Goal: Task Accomplishment & Management: Use online tool/utility

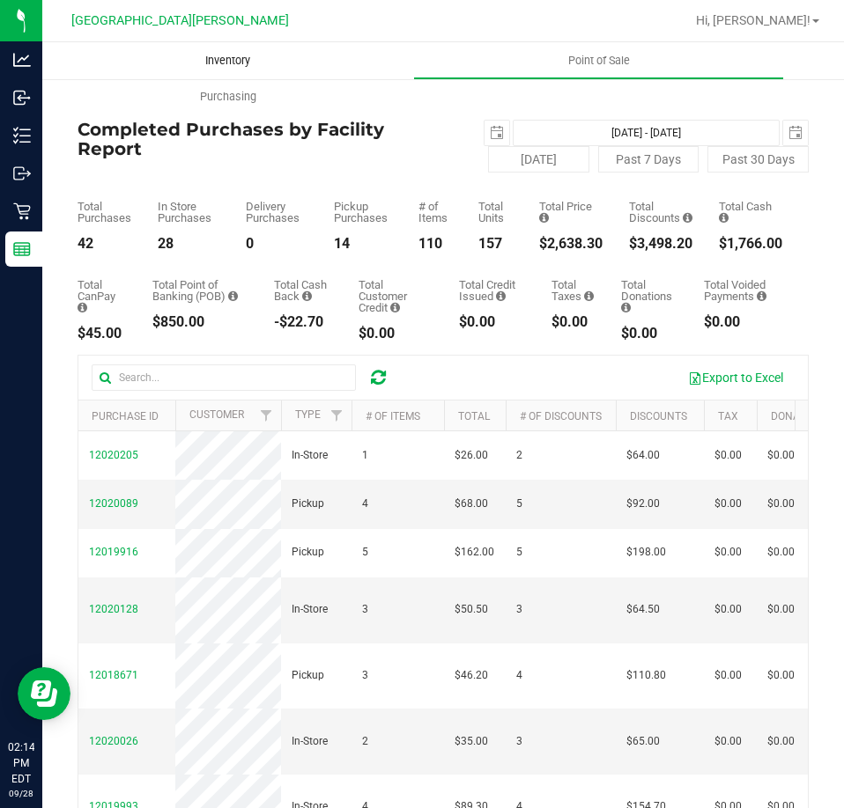
click at [232, 50] on uib-tab-heading "Inventory" at bounding box center [227, 60] width 371 height 37
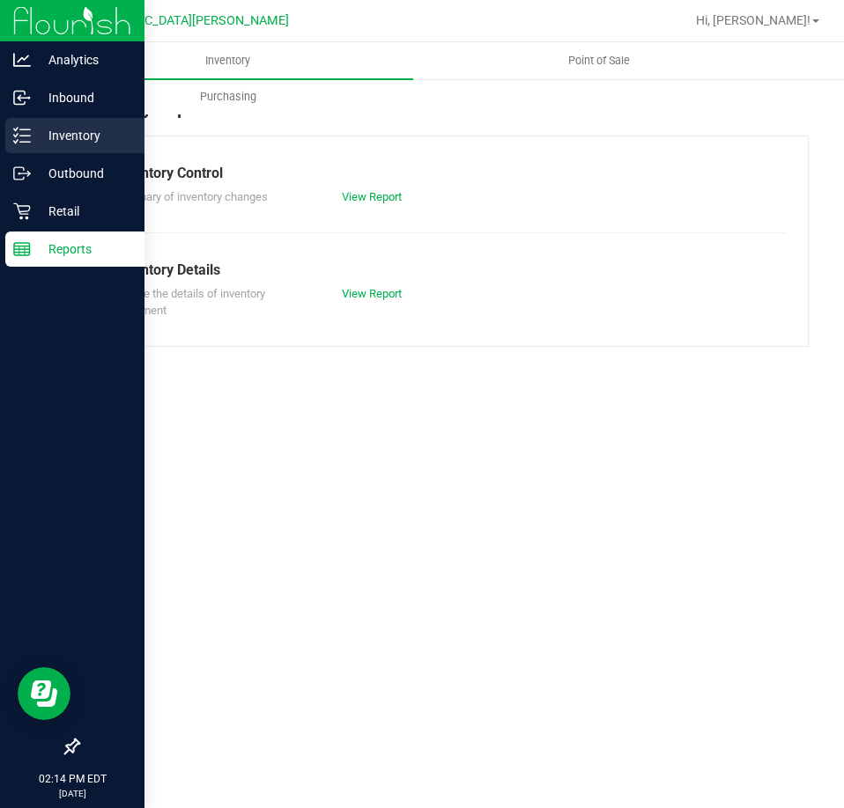
click at [69, 133] on p "Inventory" at bounding box center [84, 135] width 106 height 21
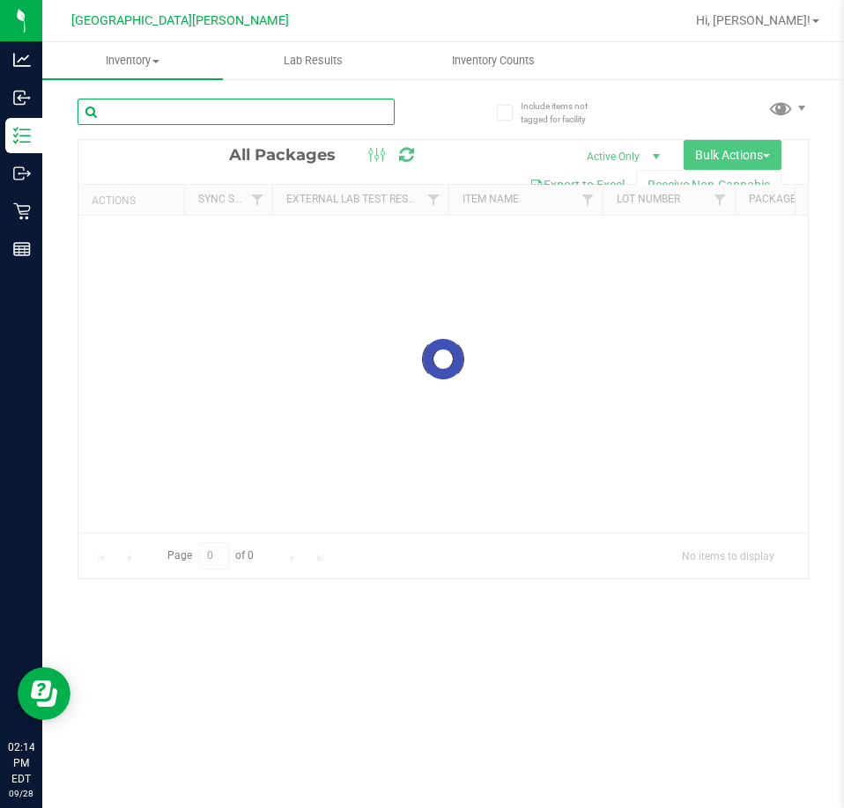
click at [152, 100] on input "text" at bounding box center [235, 112] width 317 height 26
type input "ta"
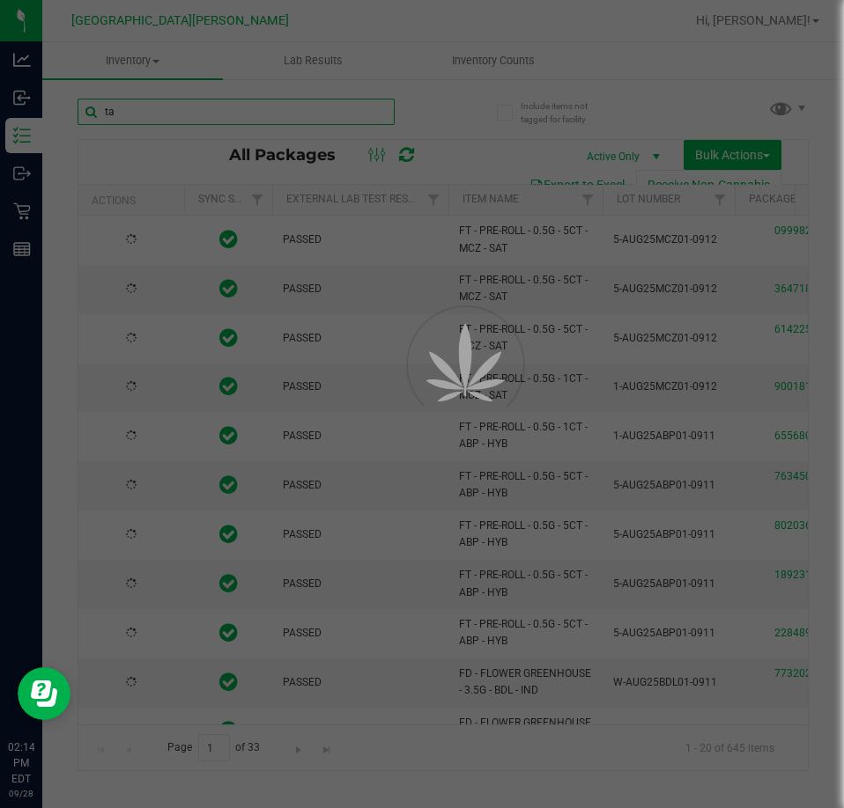
type input "[DATE]"
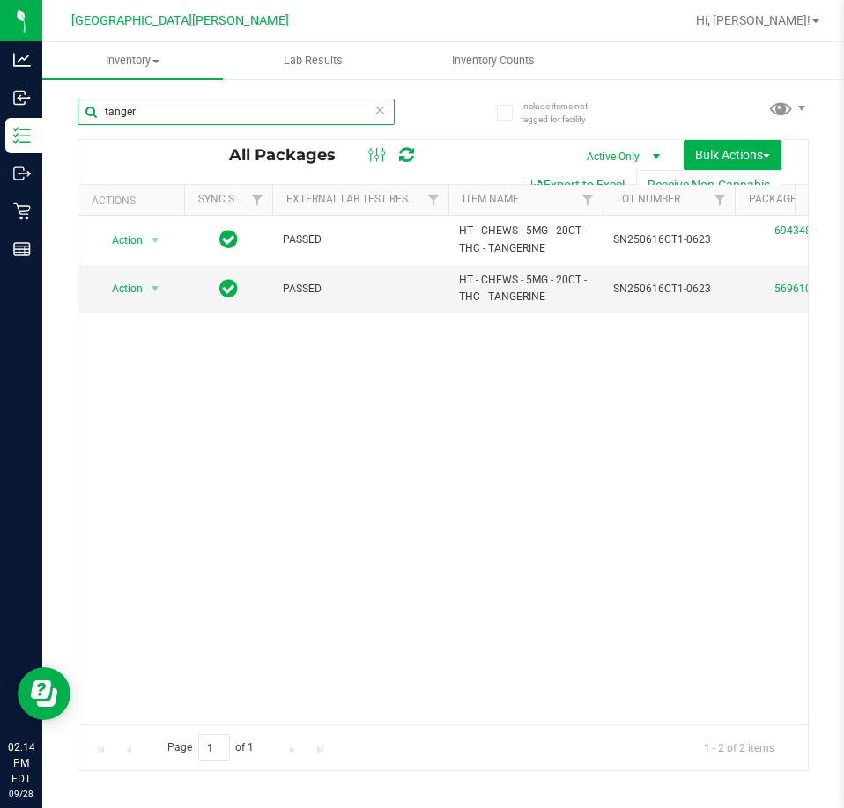
type input "tanger"
click at [379, 107] on icon at bounding box center [379, 109] width 12 height 21
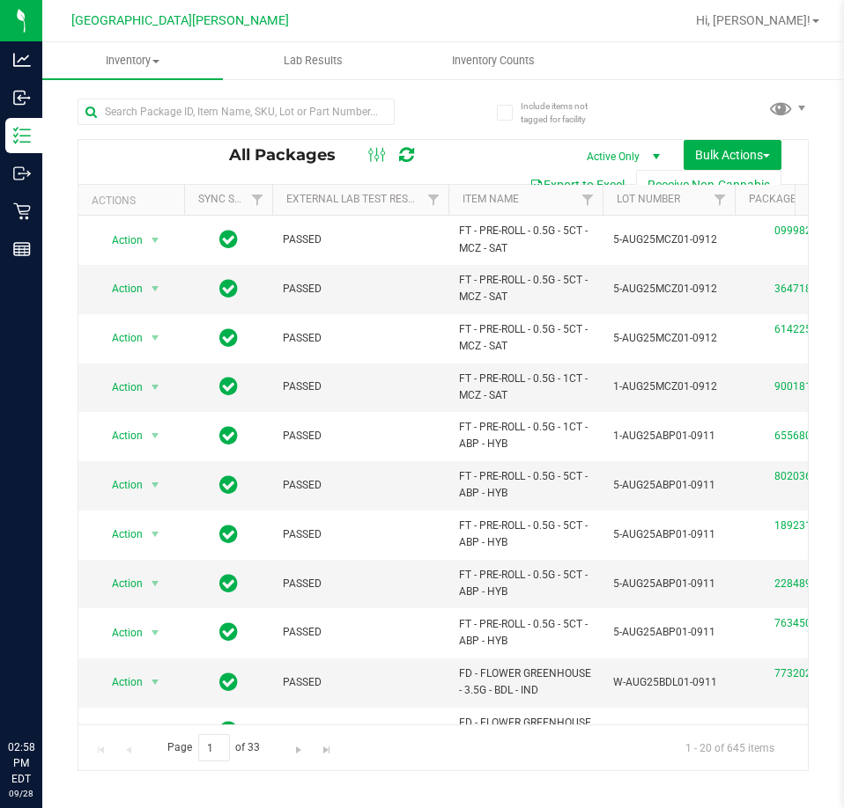
click at [100, 100] on input "text" at bounding box center [235, 112] width 317 height 26
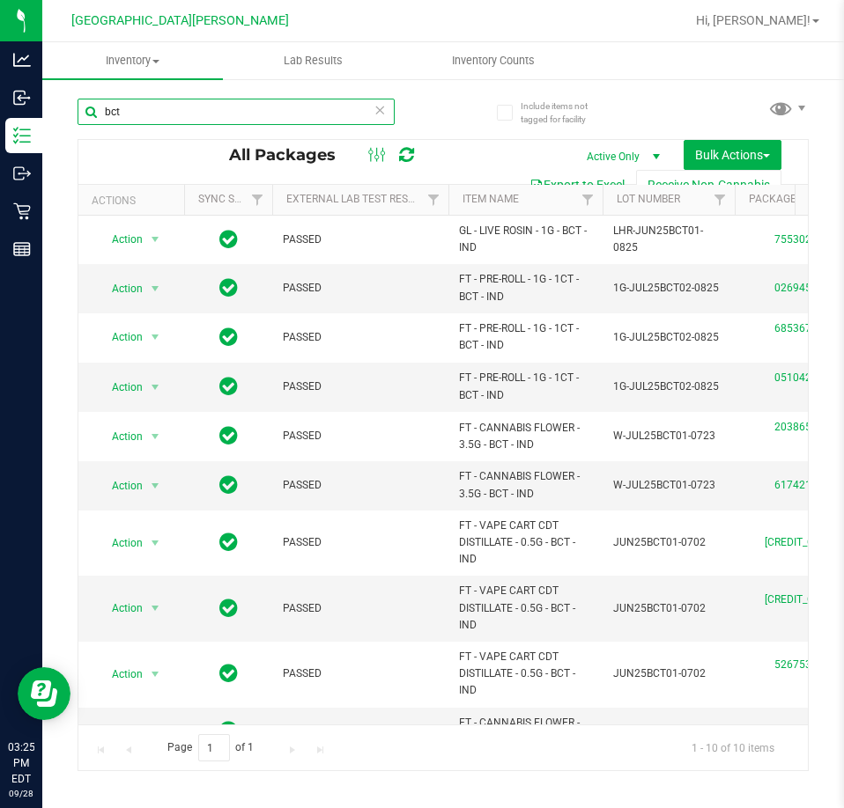
click at [188, 122] on input "bct" at bounding box center [235, 112] width 317 height 26
click at [186, 120] on input "bct" at bounding box center [235, 112] width 317 height 26
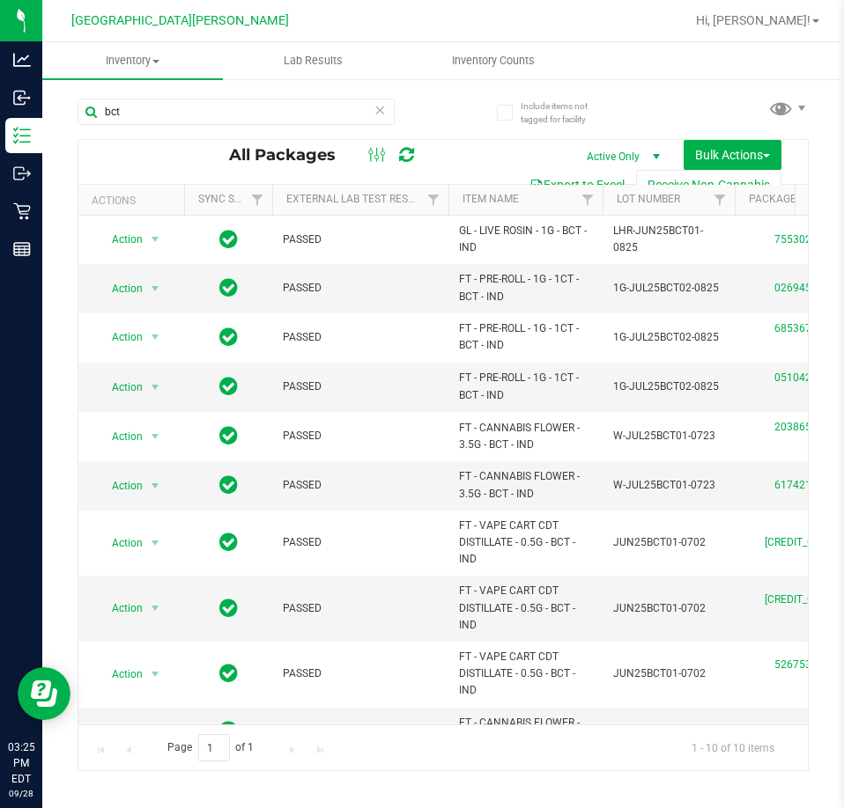
click at [437, 110] on div "bct" at bounding box center [259, 111] width 365 height 56
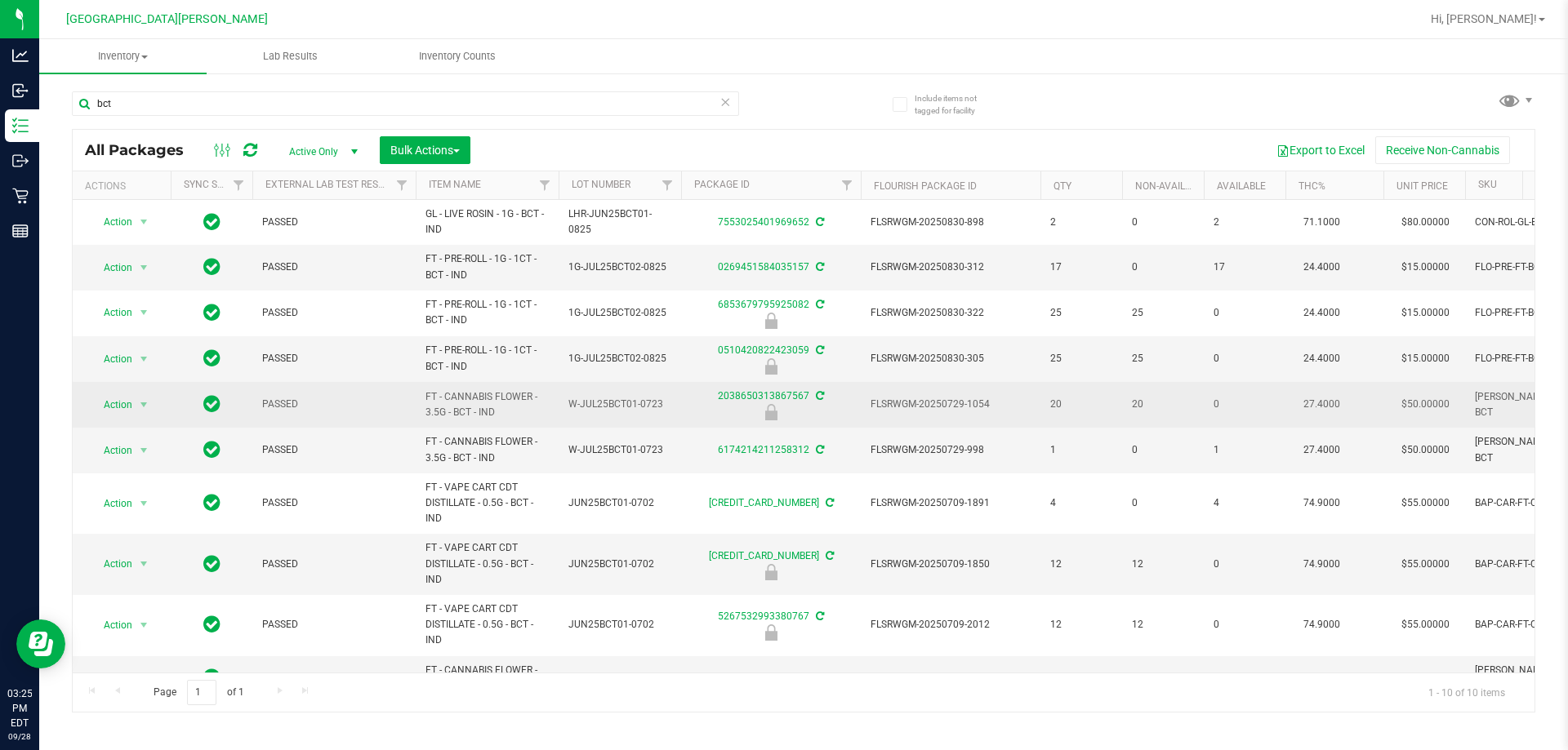
click at [429, 409] on span "FT - CANNABIS FLOWER - 3.5G - BCT - IND" at bounding box center [487, 404] width 123 height 31
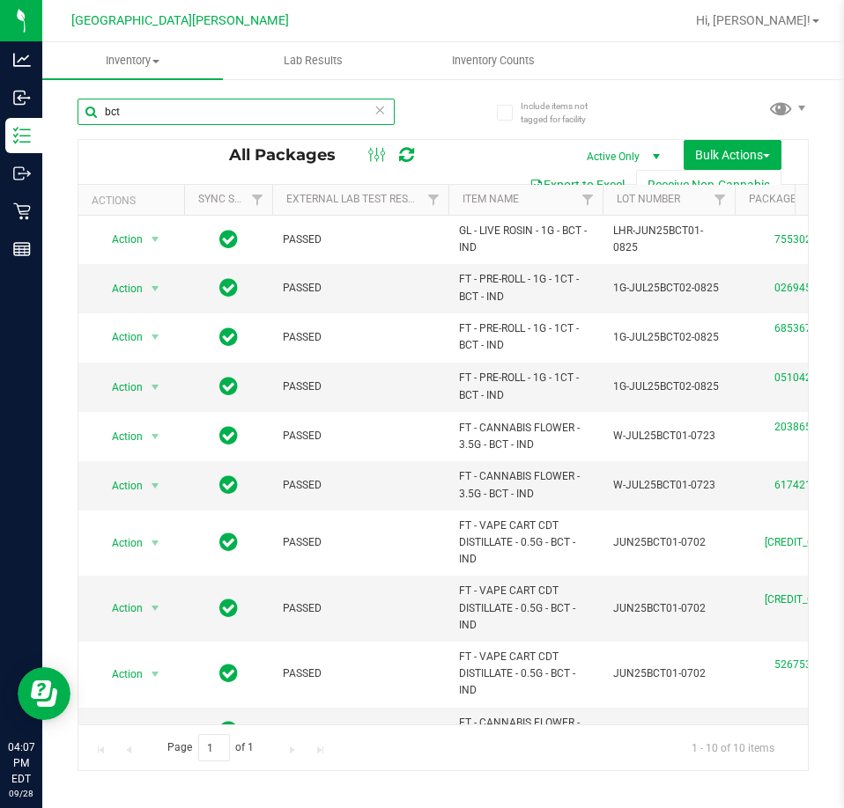
click at [151, 107] on input "bct" at bounding box center [235, 112] width 317 height 26
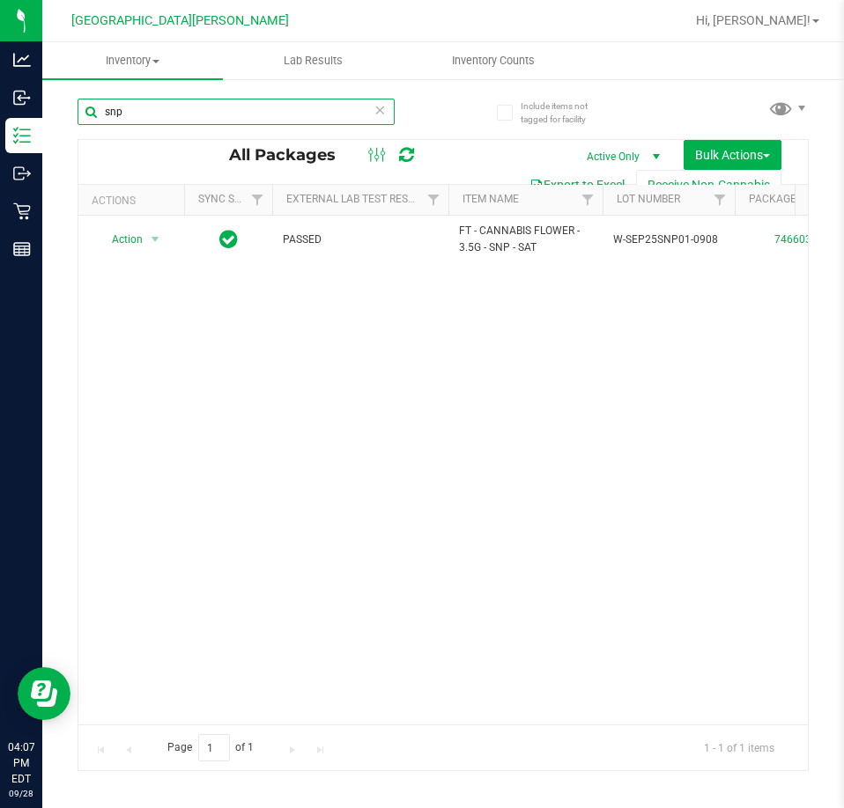
type input "snp"
click at [395, 399] on div "Action Action Adjust qty Create package Edit attributes Global inventory Locate…" at bounding box center [442, 470] width 729 height 509
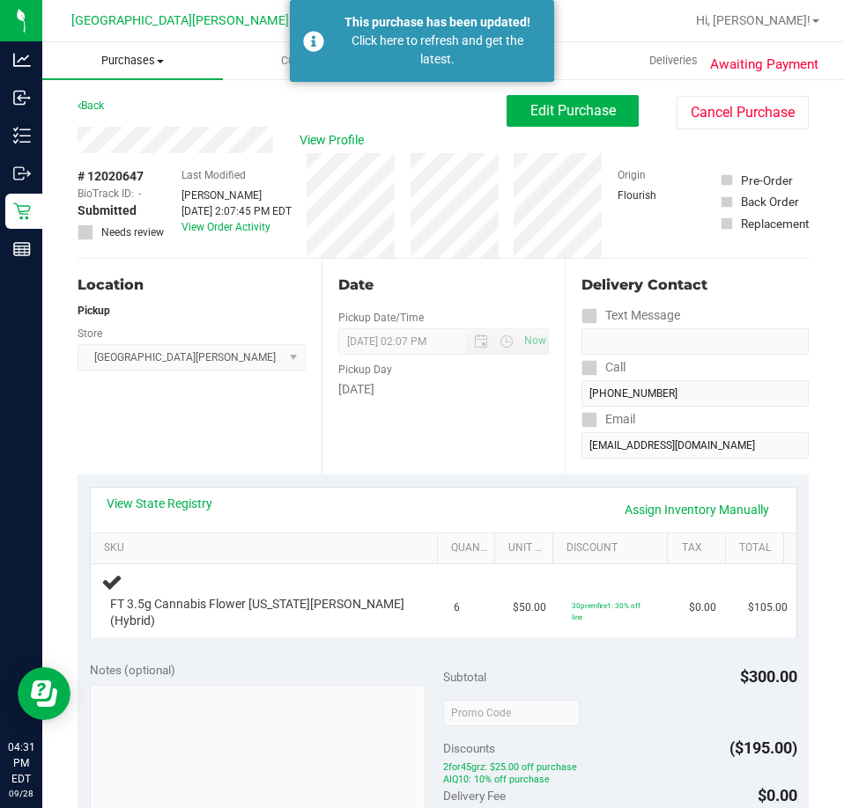
click at [118, 64] on span "Purchases" at bounding box center [132, 61] width 181 height 16
click at [115, 117] on li "Fulfillment" at bounding box center [132, 127] width 181 height 21
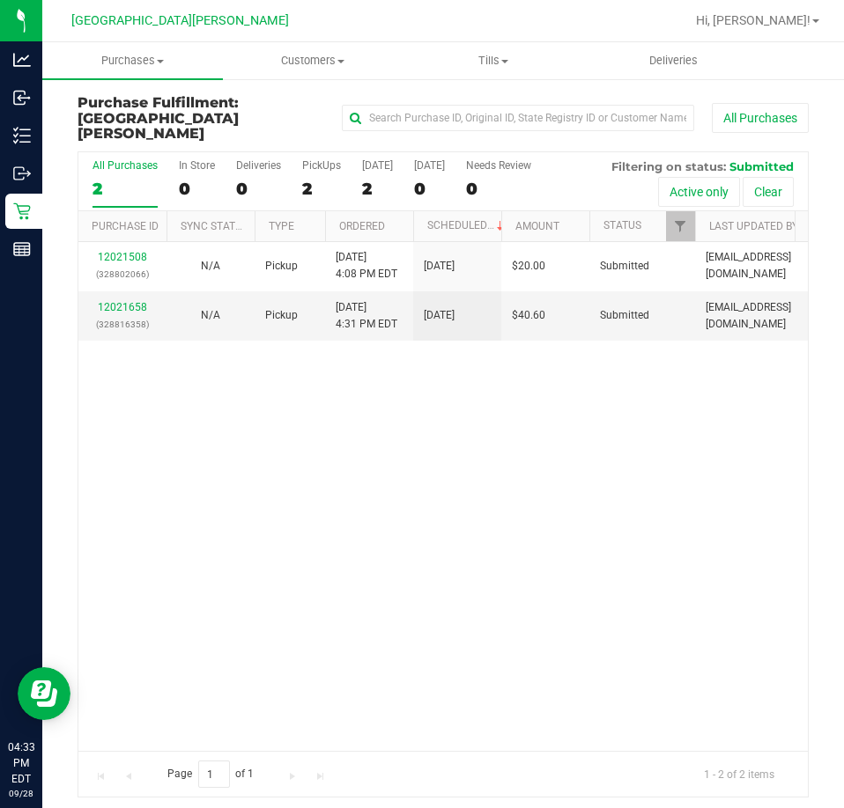
click at [506, 572] on div "12021508 (328802066) N/A Pickup 9/28/2025 4:08 PM EDT 9/28/2025 $20.00 Submitte…" at bounding box center [442, 496] width 729 height 509
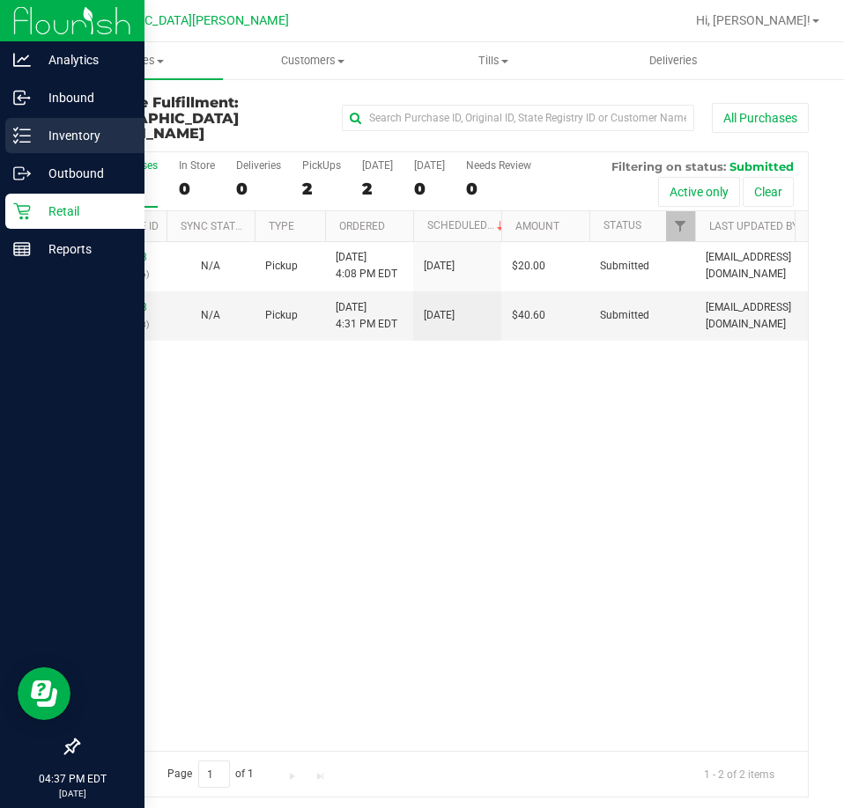
click at [76, 139] on p "Inventory" at bounding box center [84, 135] width 106 height 21
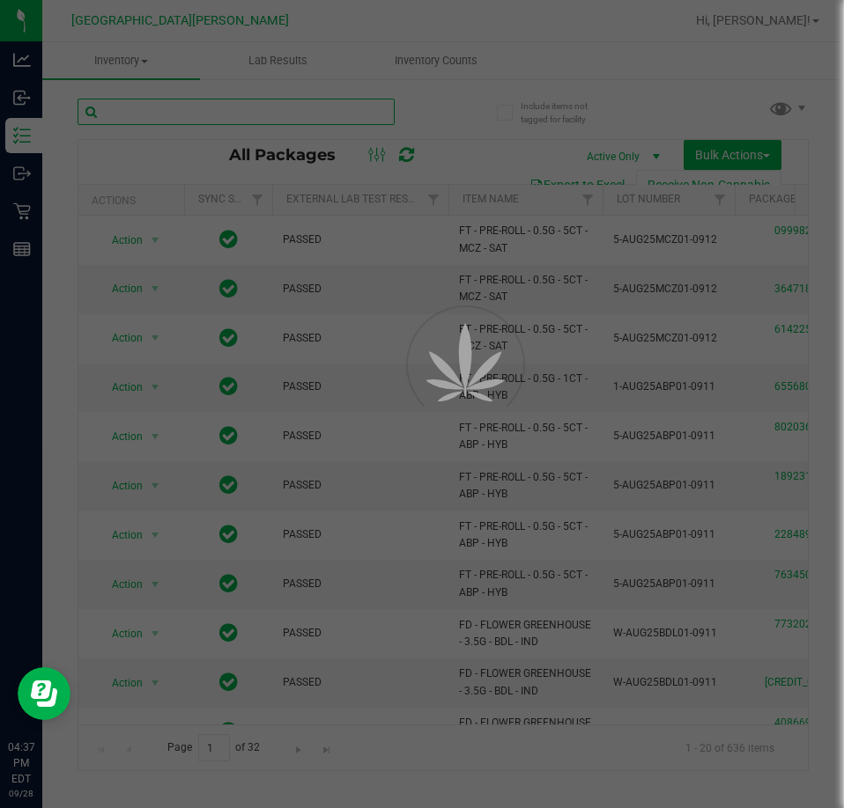
click at [314, 118] on input "text" at bounding box center [235, 112] width 317 height 26
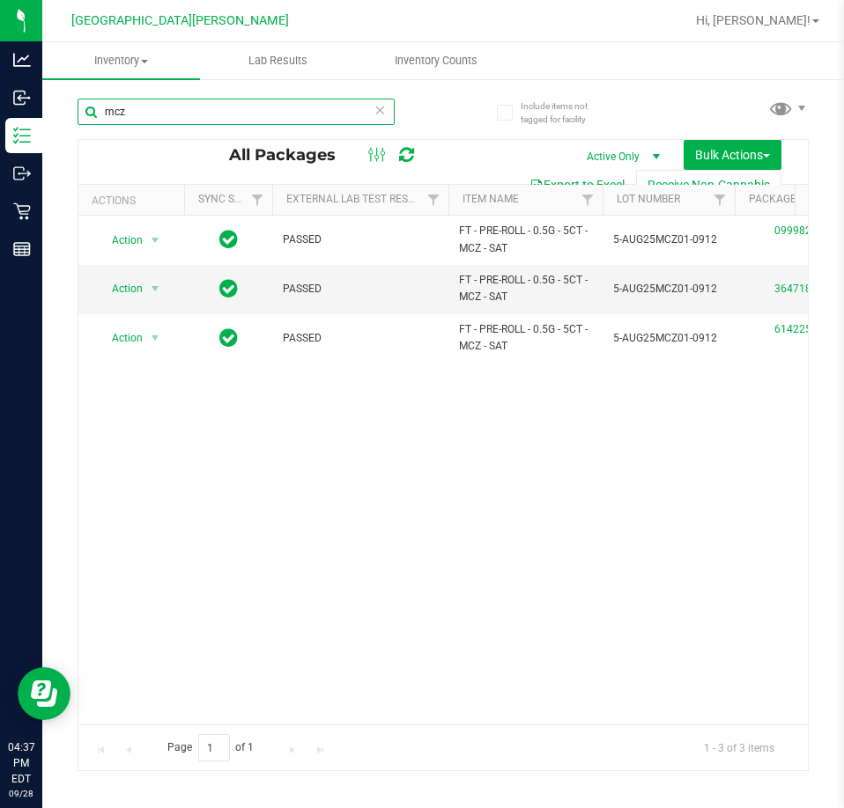
click at [174, 108] on input "mcz" at bounding box center [235, 112] width 317 height 26
type input "mcz"
click at [379, 118] on icon at bounding box center [379, 109] width 12 height 21
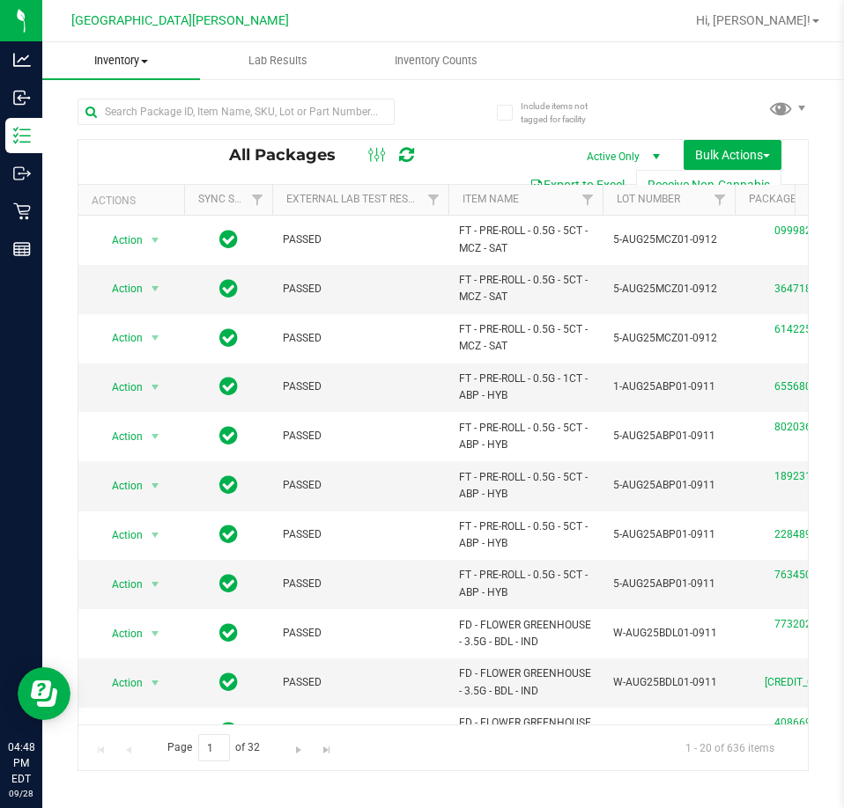
drag, startPoint x: 150, startPoint y: 70, endPoint x: 130, endPoint y: 65, distance: 20.1
click at [150, 71] on uib-tab-heading "Inventory All packages All inventory Waste log Create inventory" at bounding box center [121, 60] width 158 height 37
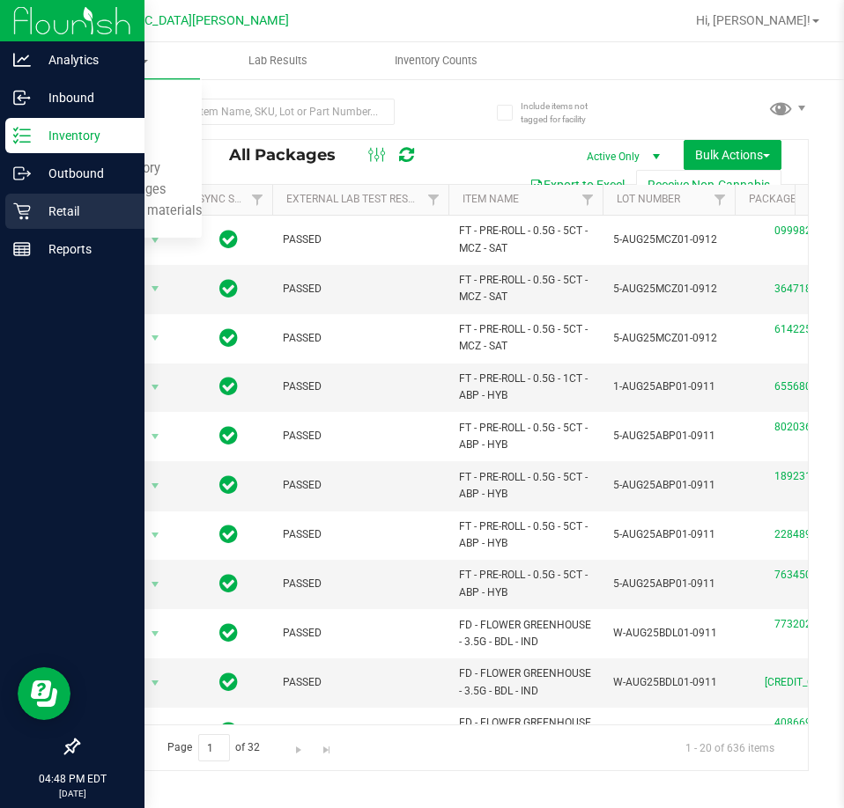
click at [32, 208] on p "Retail" at bounding box center [84, 211] width 106 height 21
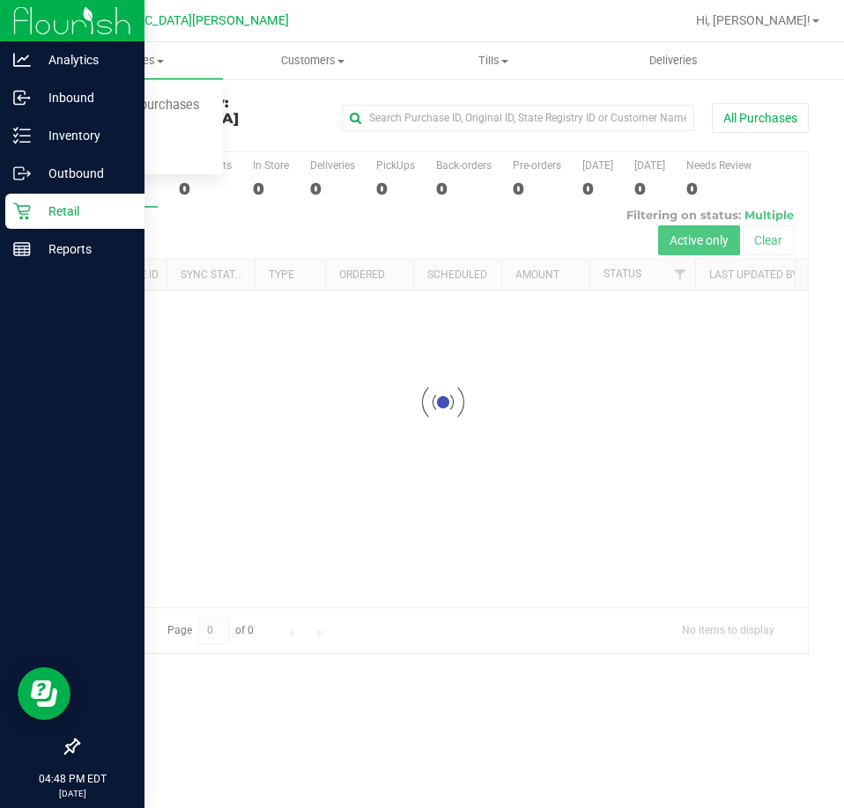
click at [132, 61] on span "Purchases" at bounding box center [132, 61] width 181 height 16
click at [126, 34] on div "[GEOGRAPHIC_DATA][PERSON_NAME]" at bounding box center [183, 21] width 264 height 34
click at [126, 64] on span "Purchases" at bounding box center [132, 61] width 181 height 16
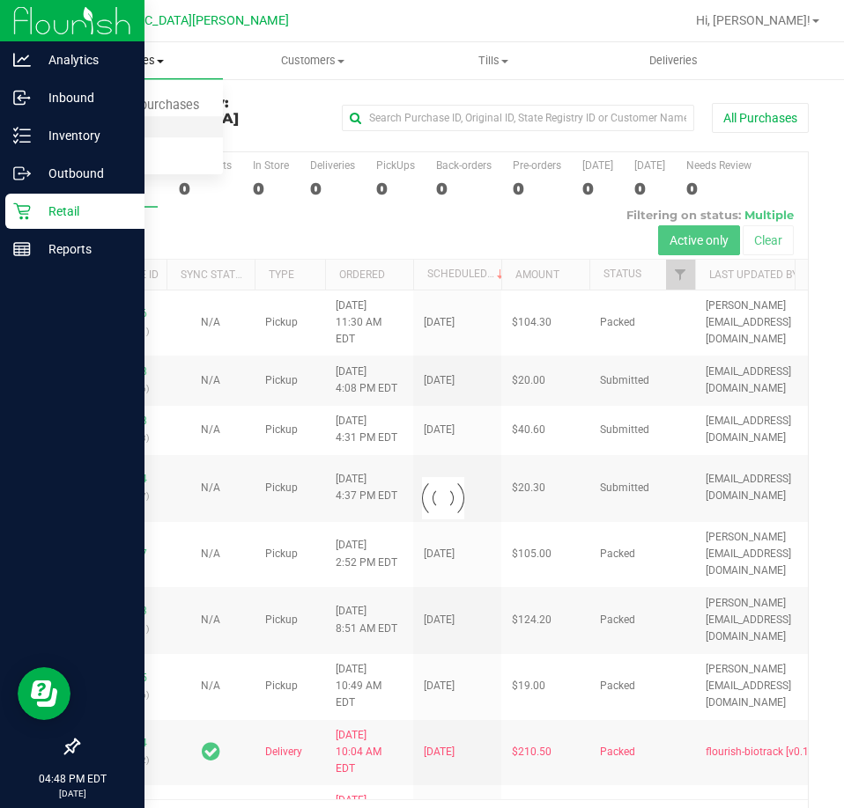
click at [95, 136] on li "Fulfillment" at bounding box center [132, 127] width 181 height 21
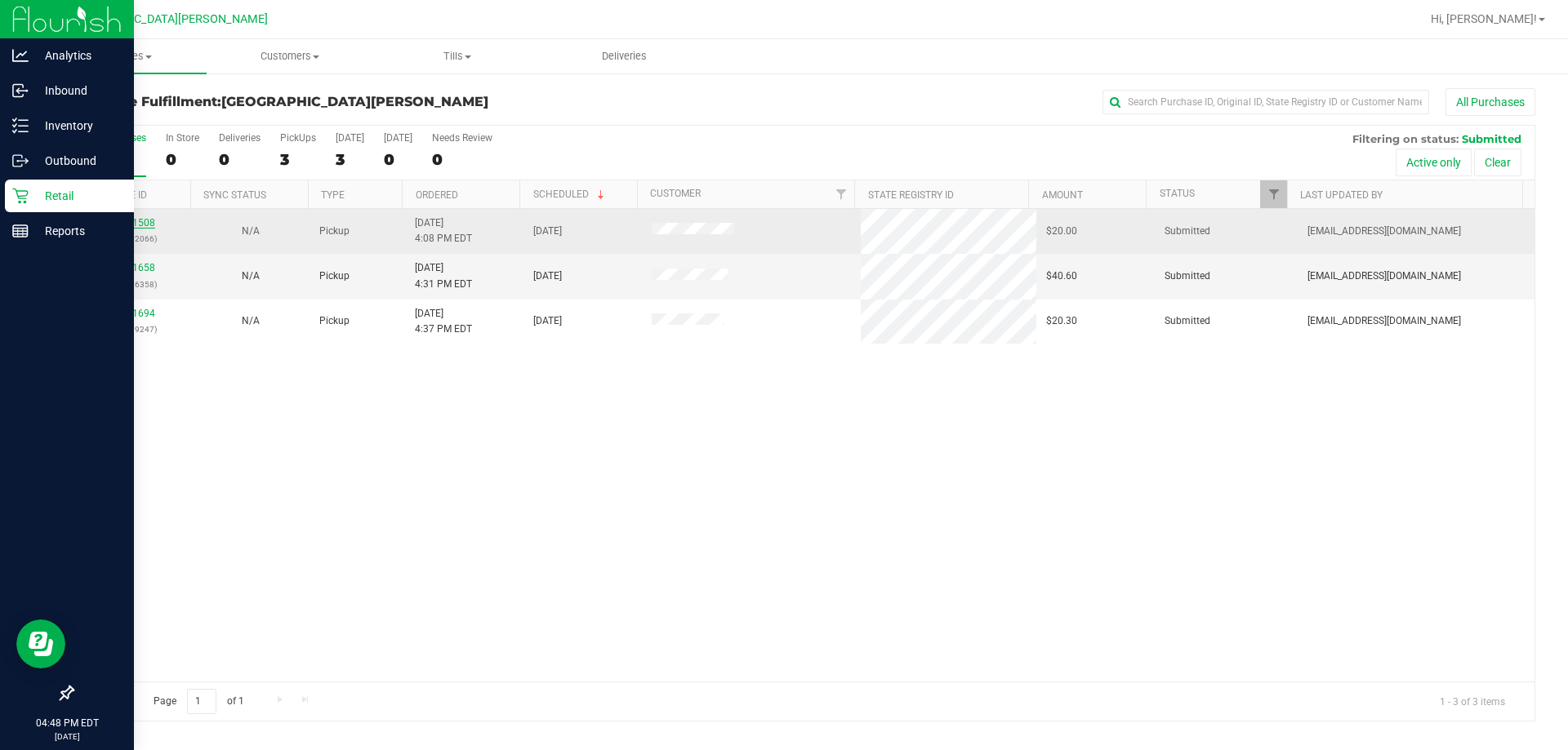
click at [140, 218] on link "12021508" at bounding box center [132, 222] width 45 height 11
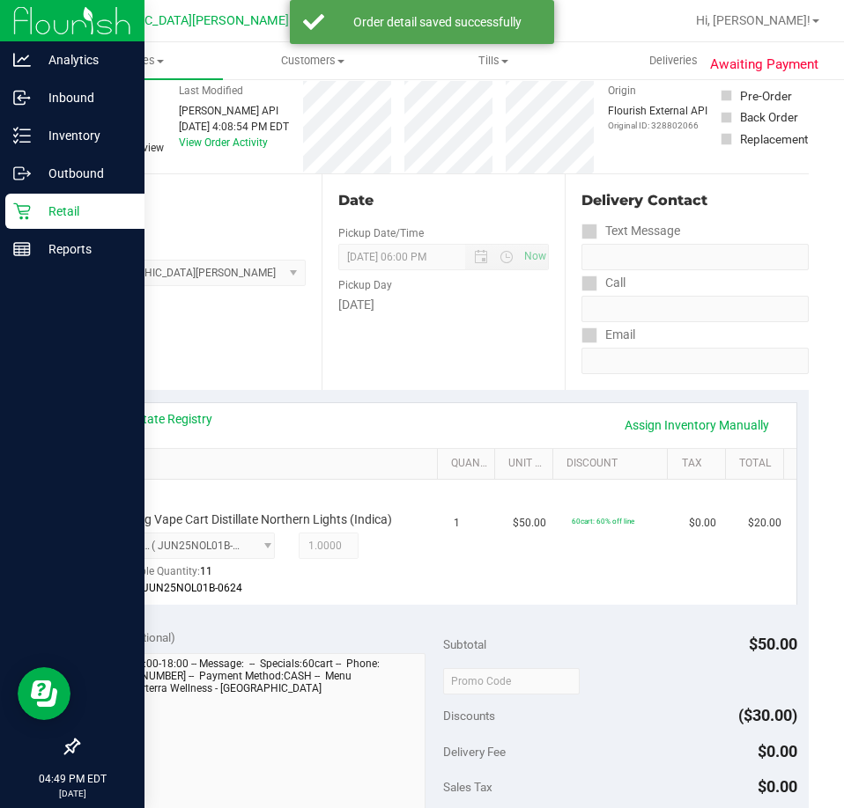
scroll to position [176, 0]
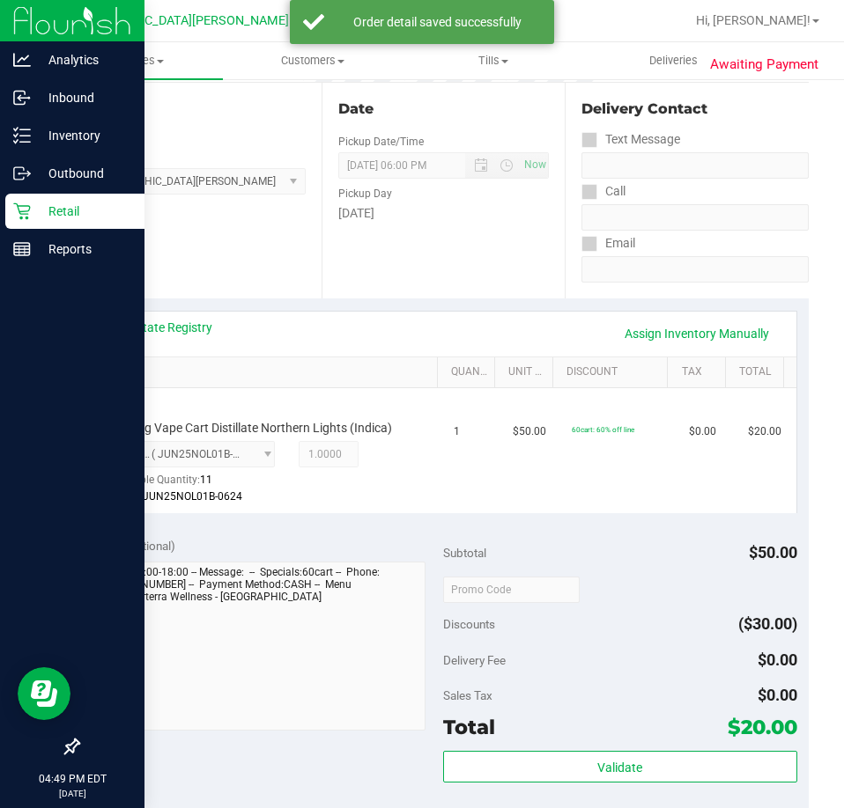
click at [643, 786] on div "Validate" at bounding box center [620, 790] width 354 height 79
click at [641, 785] on div "Validate" at bounding box center [620, 790] width 354 height 79
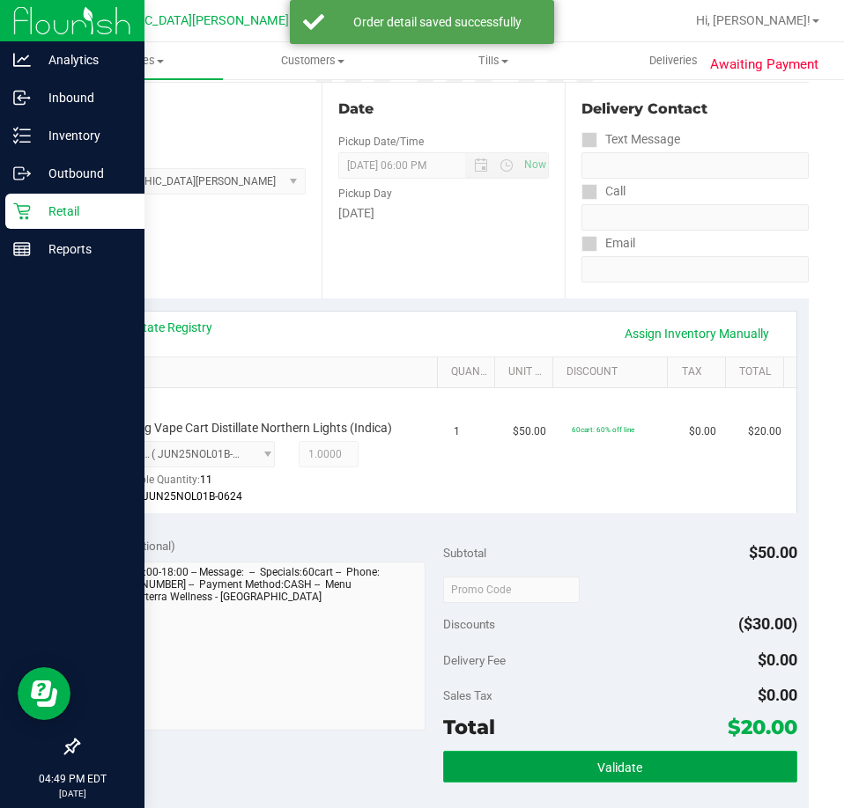
click at [641, 778] on button "Validate" at bounding box center [620, 767] width 354 height 32
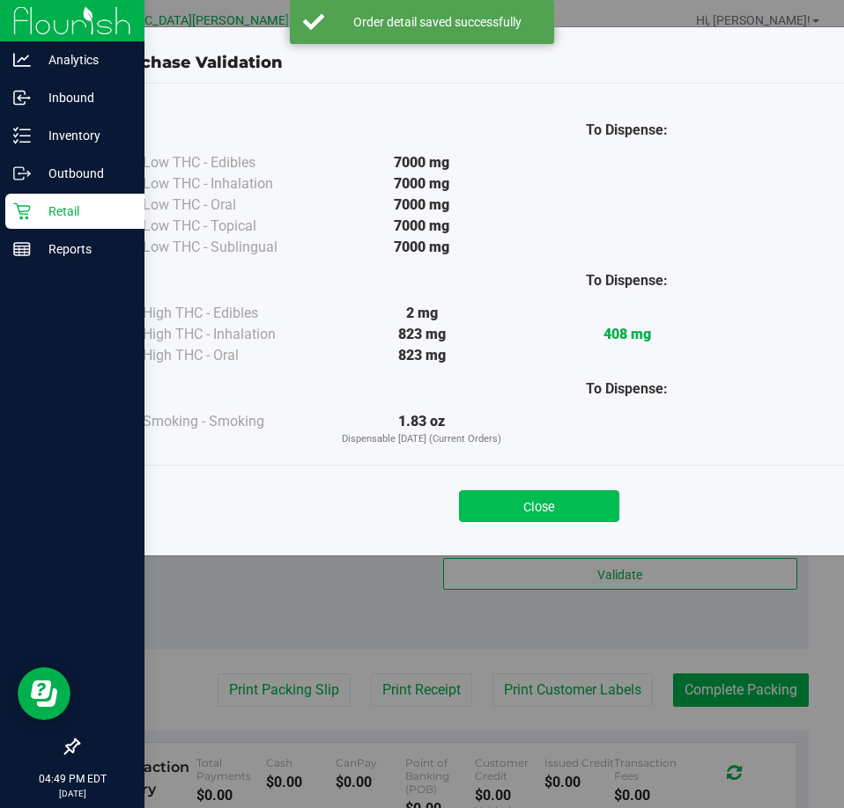
scroll to position [440, 0]
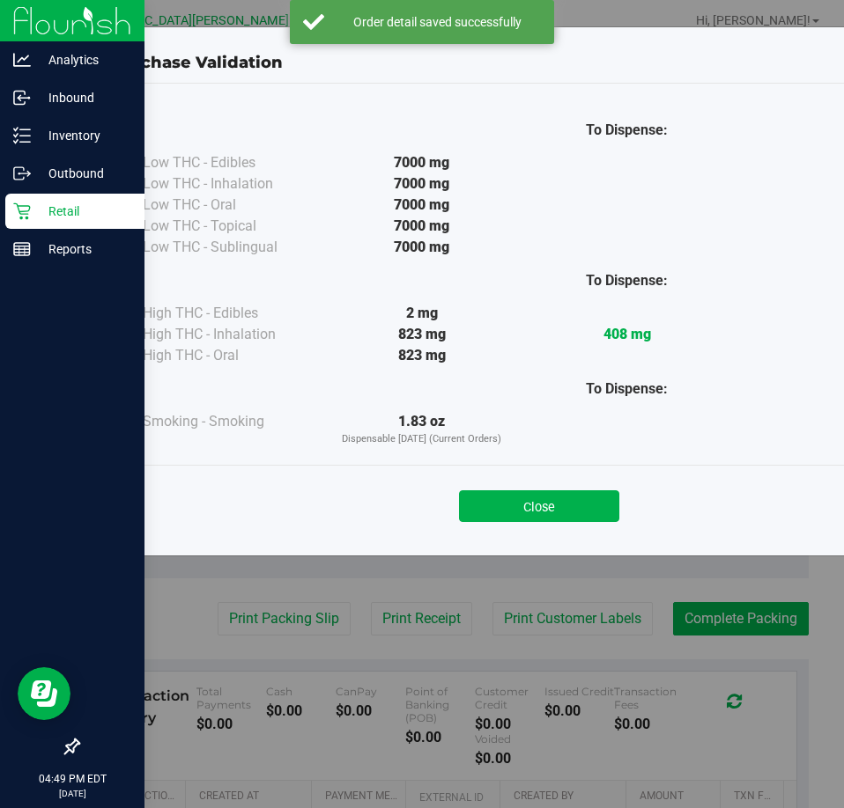
click at [485, 489] on div "Close" at bounding box center [538, 501] width 801 height 44
click at [525, 518] on button "Close" at bounding box center [539, 507] width 160 height 32
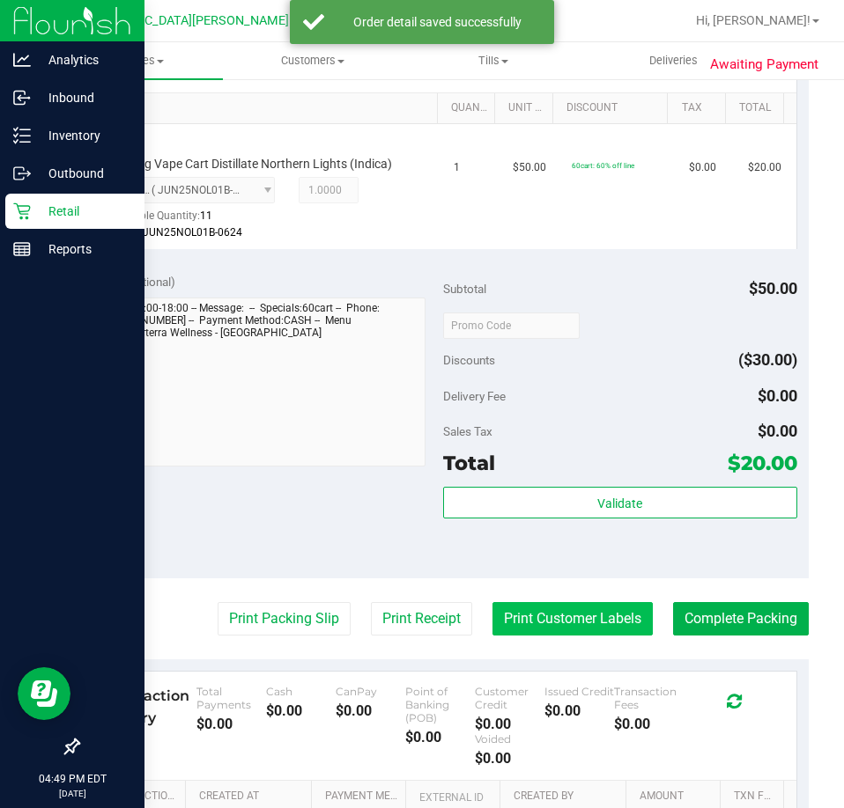
click at [525, 605] on button "Print Customer Labels" at bounding box center [572, 618] width 160 height 33
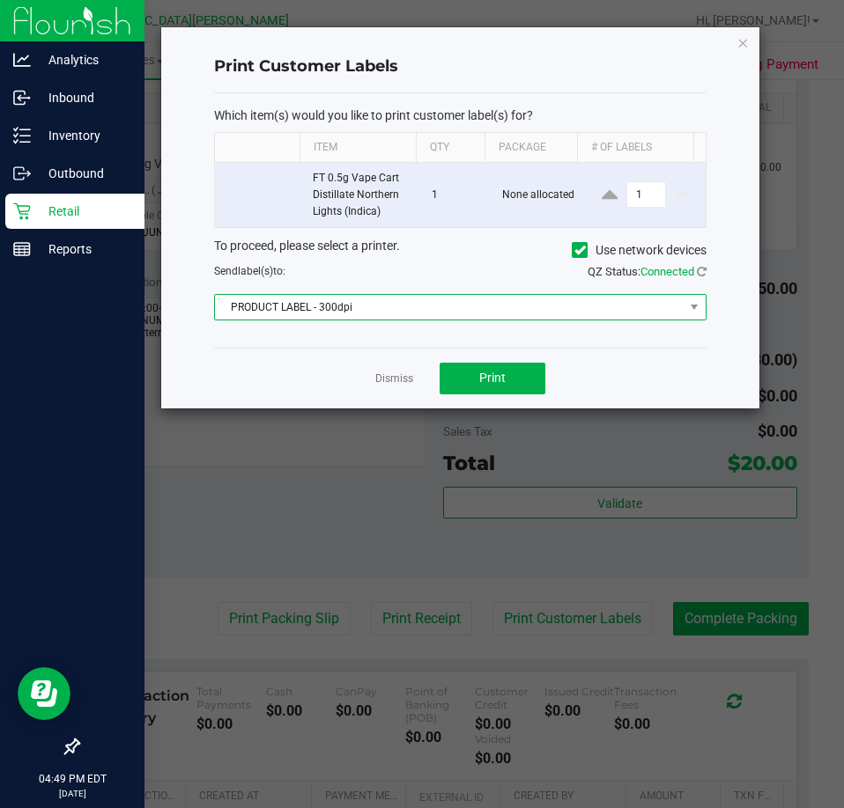
click at [376, 315] on span "PRODUCT LABEL - 300dpi" at bounding box center [449, 307] width 468 height 25
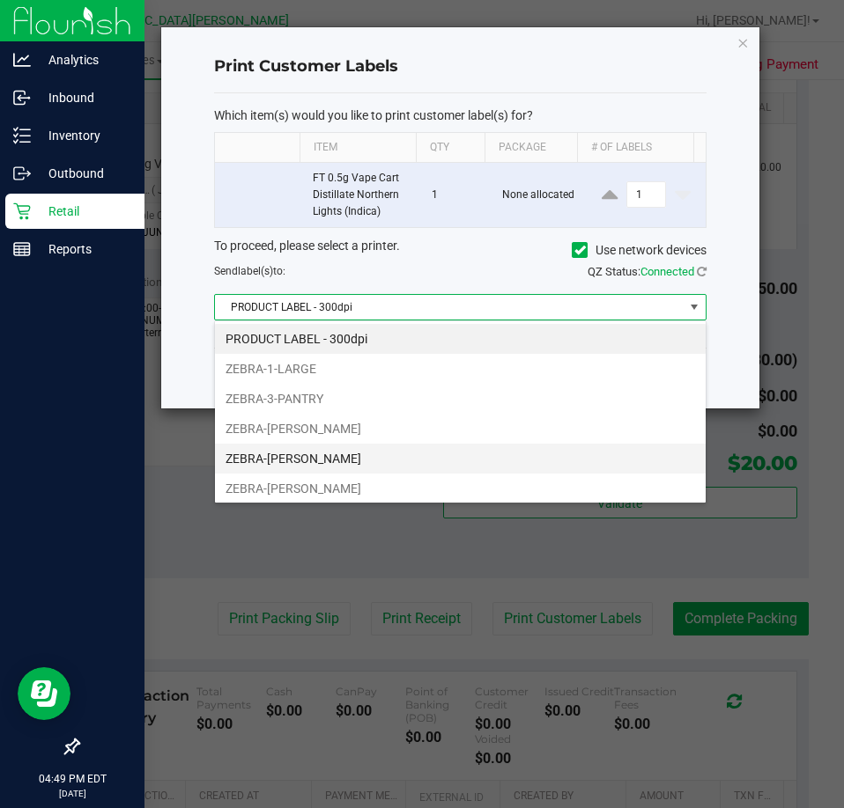
scroll to position [4, 0]
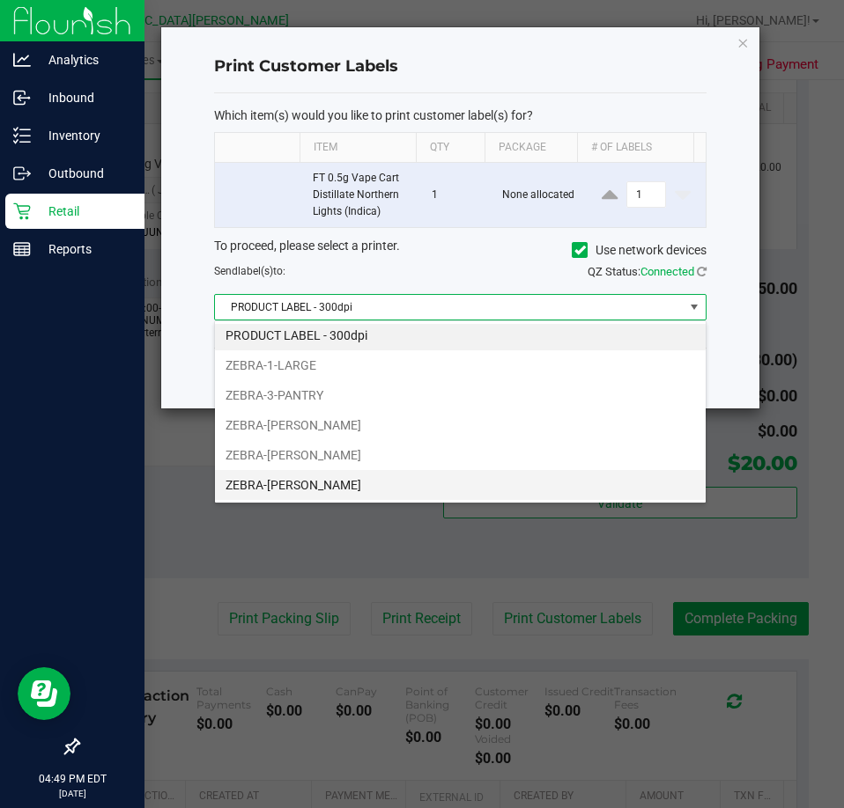
click at [291, 477] on li "ZEBRA-RUESS" at bounding box center [460, 485] width 491 height 30
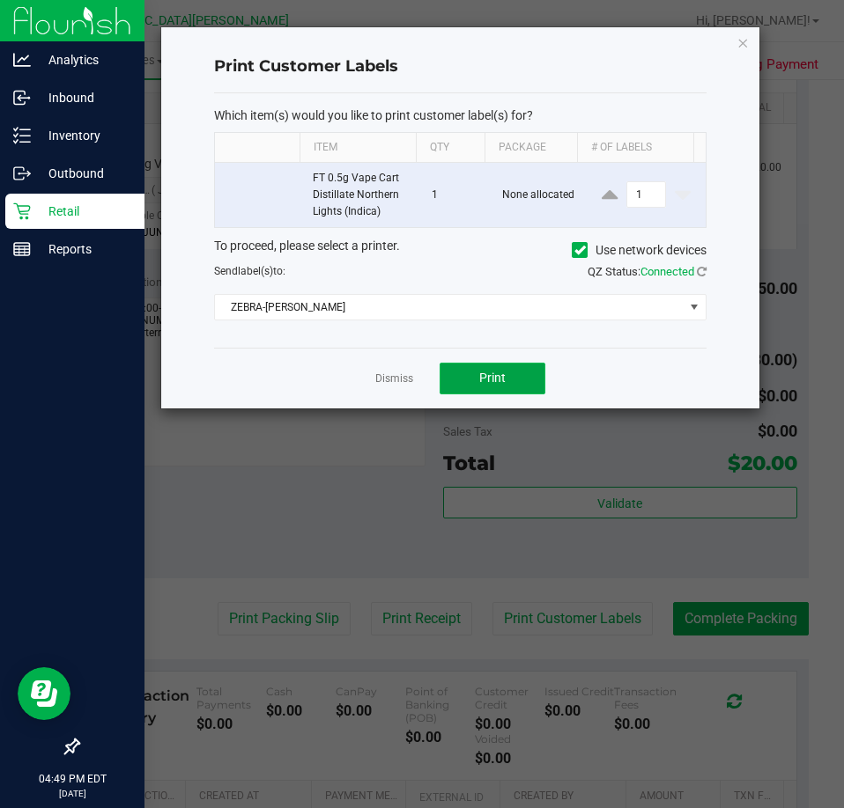
click at [453, 368] on button "Print" at bounding box center [492, 379] width 106 height 32
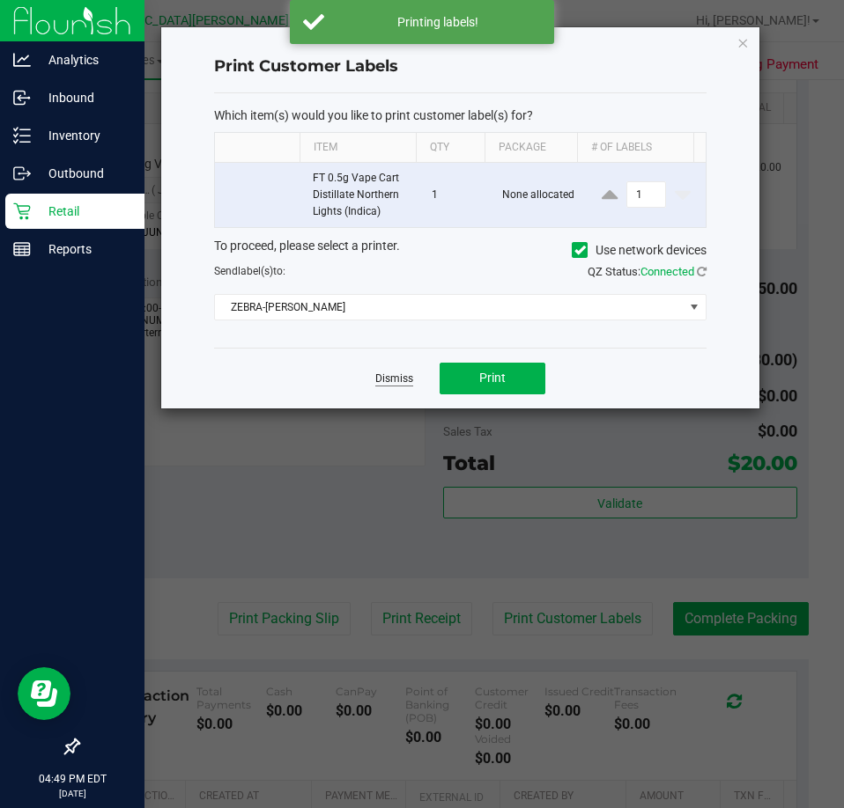
click at [393, 381] on link "Dismiss" at bounding box center [394, 379] width 38 height 15
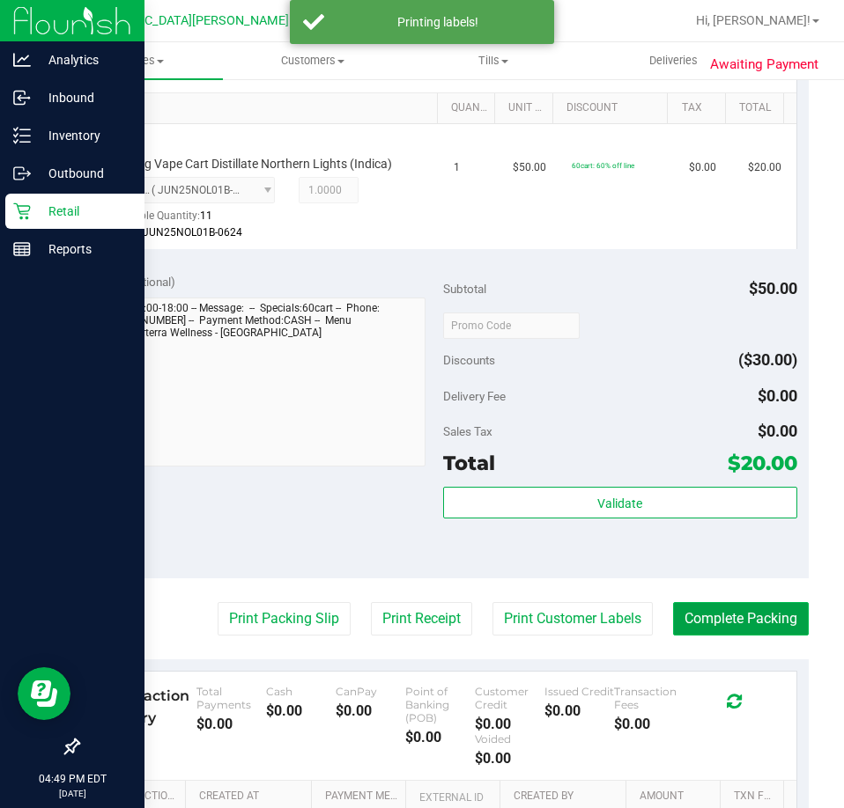
click at [673, 610] on button "Complete Packing" at bounding box center [741, 618] width 136 height 33
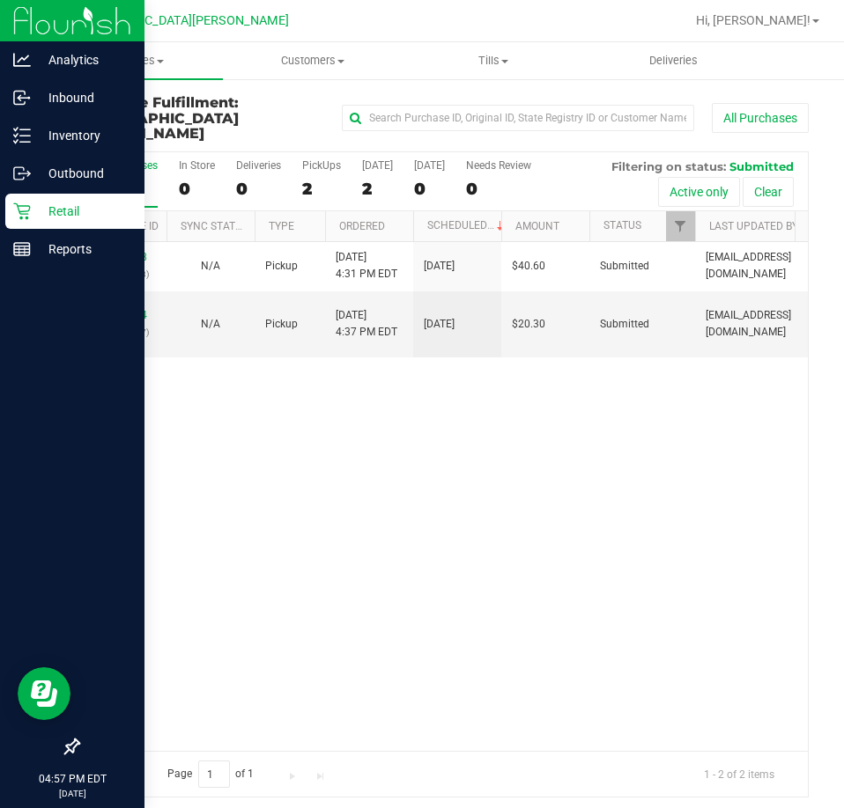
click at [411, 536] on div "12021658 (328816358) N/A Pickup 9/28/2025 4:31 PM EDT 9/28/2025 $40.60 Submitte…" at bounding box center [442, 496] width 729 height 509
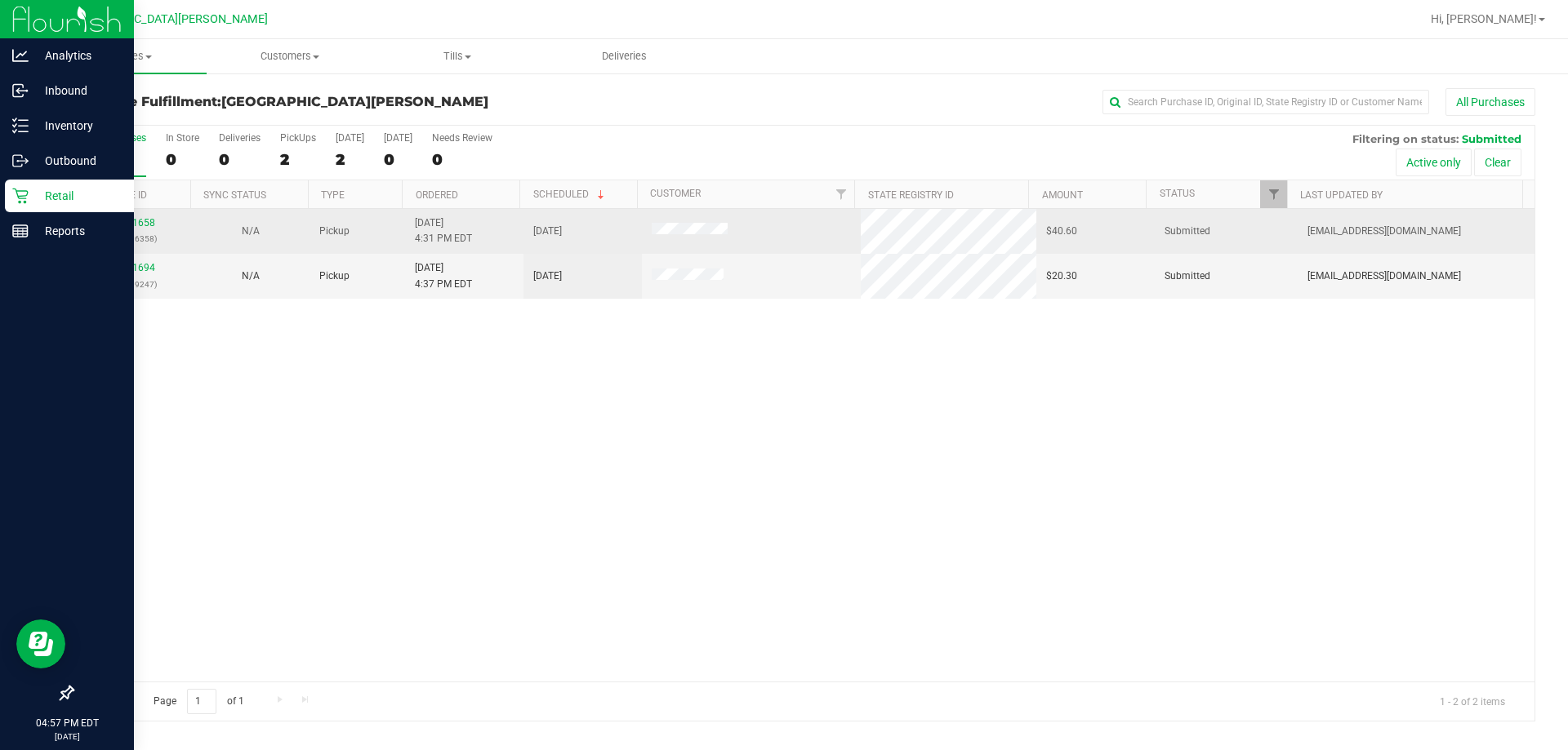
click at [156, 229] on div "12021658 (328816358)" at bounding box center [132, 230] width 99 height 31
click at [151, 228] on link "12021658" at bounding box center [132, 222] width 45 height 11
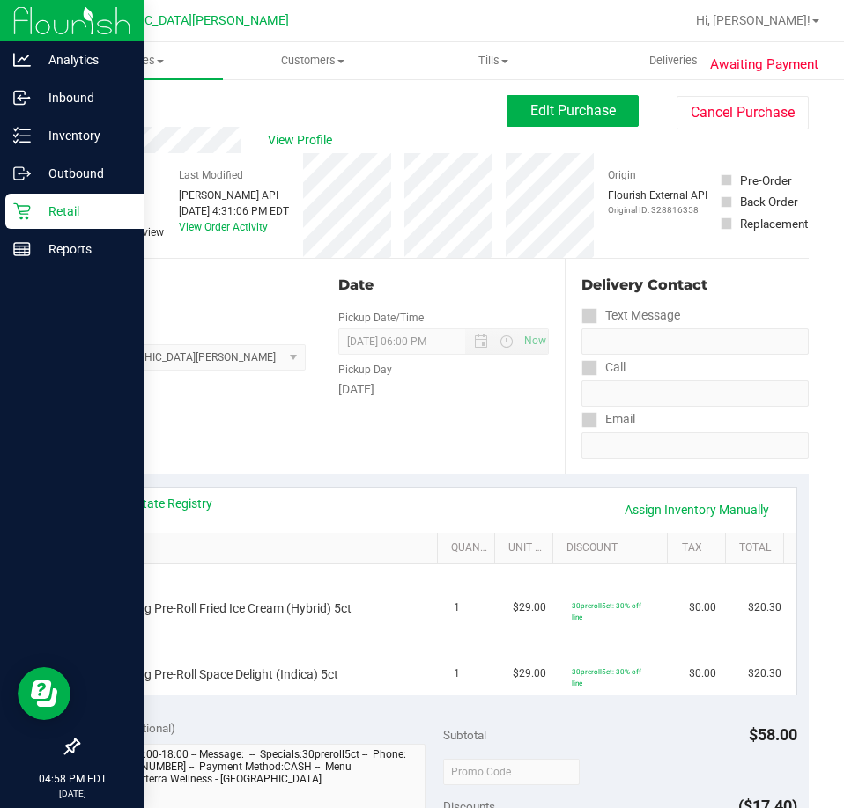
click at [210, 432] on div "Location Pickup Store Key West WC Select Store Bonita Springs WC Boynton Beach …" at bounding box center [199, 367] width 244 height 216
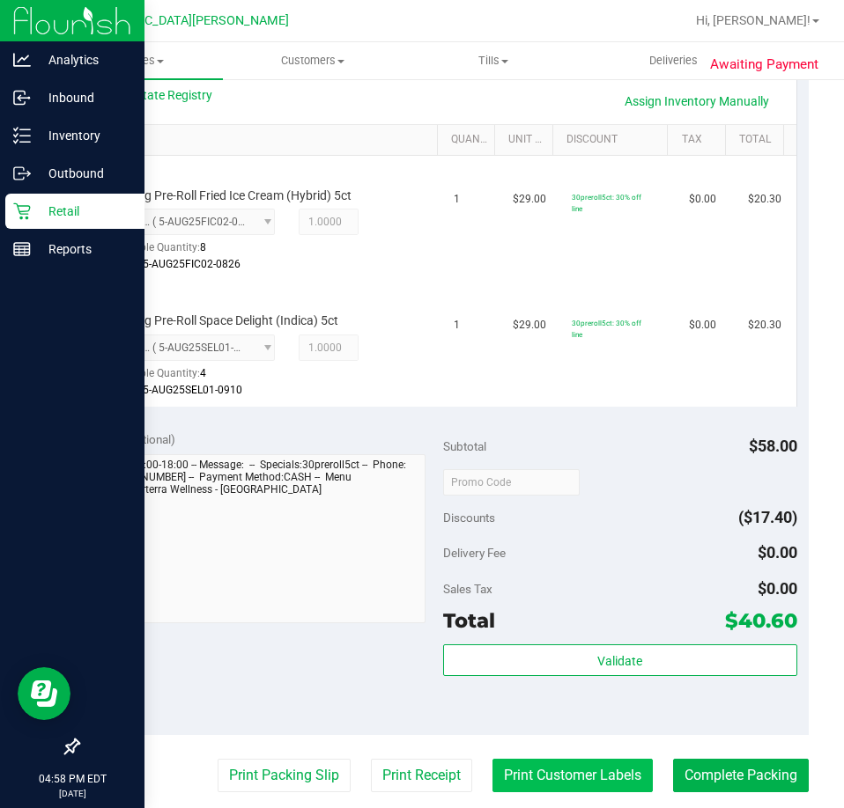
scroll to position [440, 0]
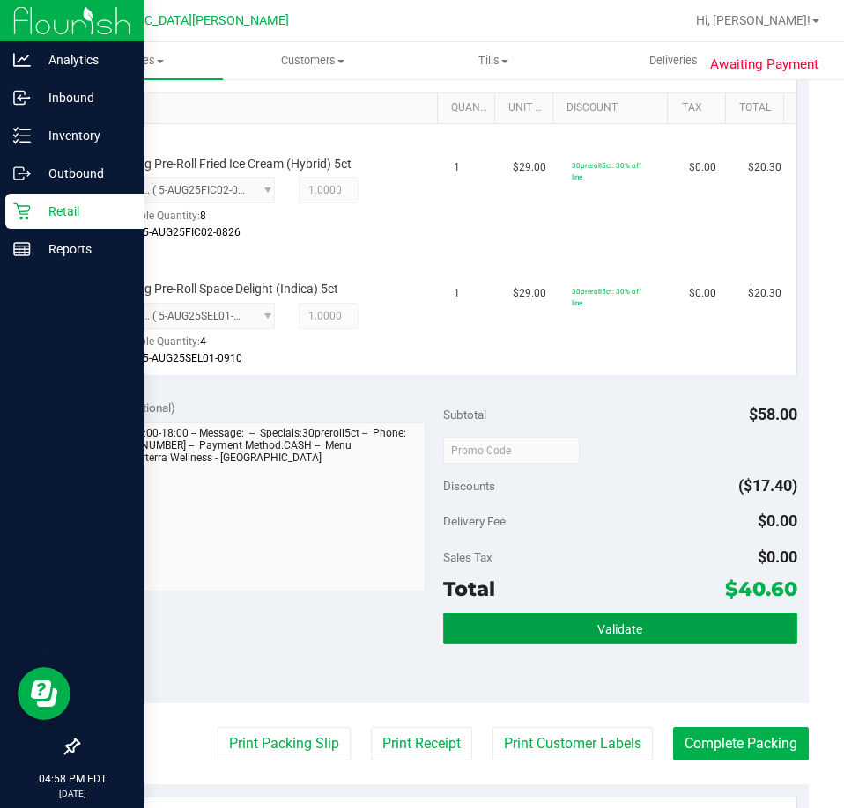
click at [682, 630] on button "Validate" at bounding box center [620, 629] width 354 height 32
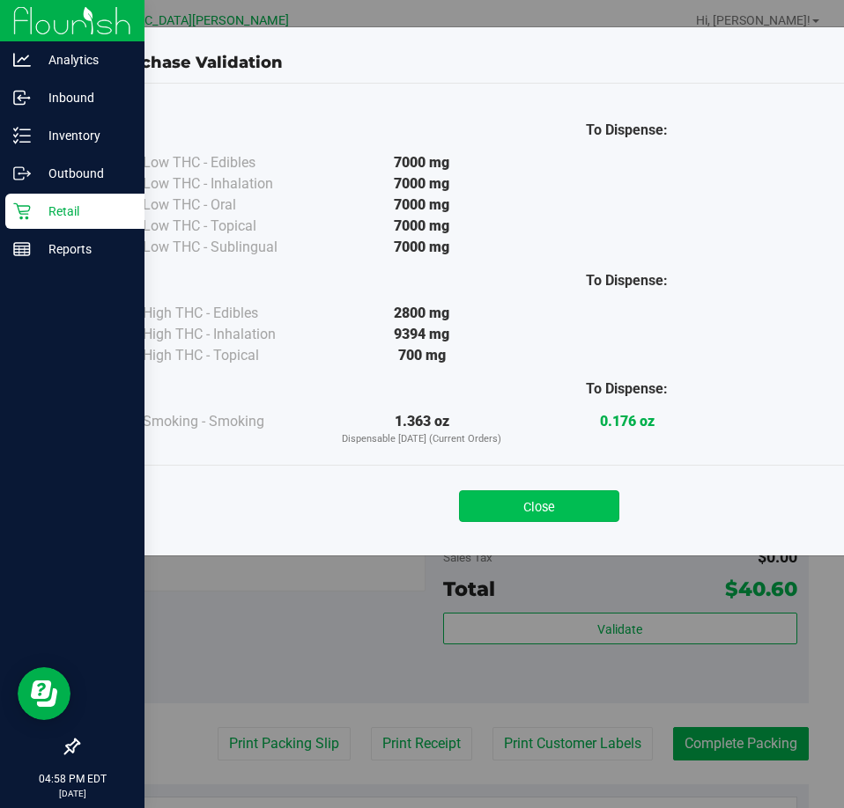
drag, startPoint x: 543, startPoint y: 470, endPoint x: 539, endPoint y: 498, distance: 28.5
click at [542, 473] on div "Close" at bounding box center [539, 500] width 828 height 71
drag, startPoint x: 539, startPoint y: 498, endPoint x: 757, endPoint y: 646, distance: 263.8
click at [539, 501] on button "Close" at bounding box center [539, 507] width 160 height 32
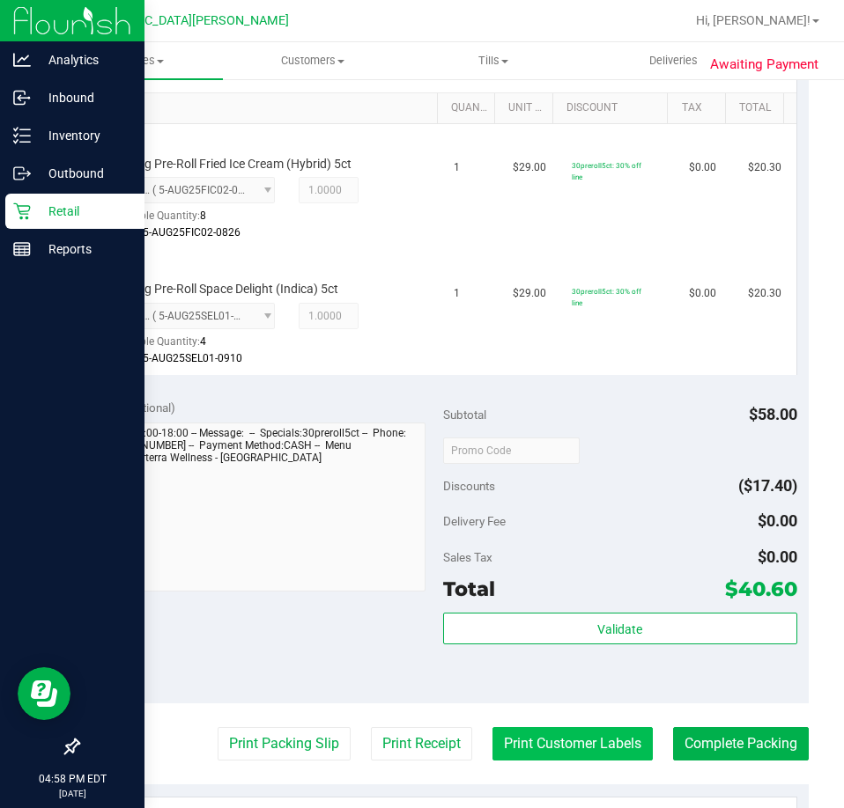
click at [561, 752] on button "Print Customer Labels" at bounding box center [572, 743] width 160 height 33
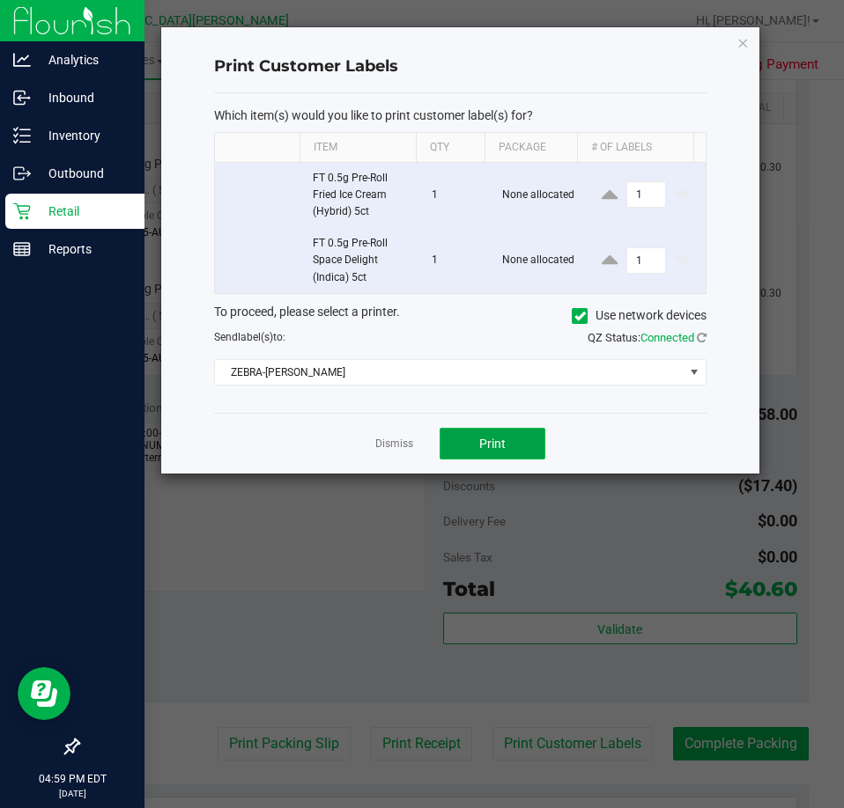
click at [489, 445] on span "Print" at bounding box center [492, 444] width 26 height 14
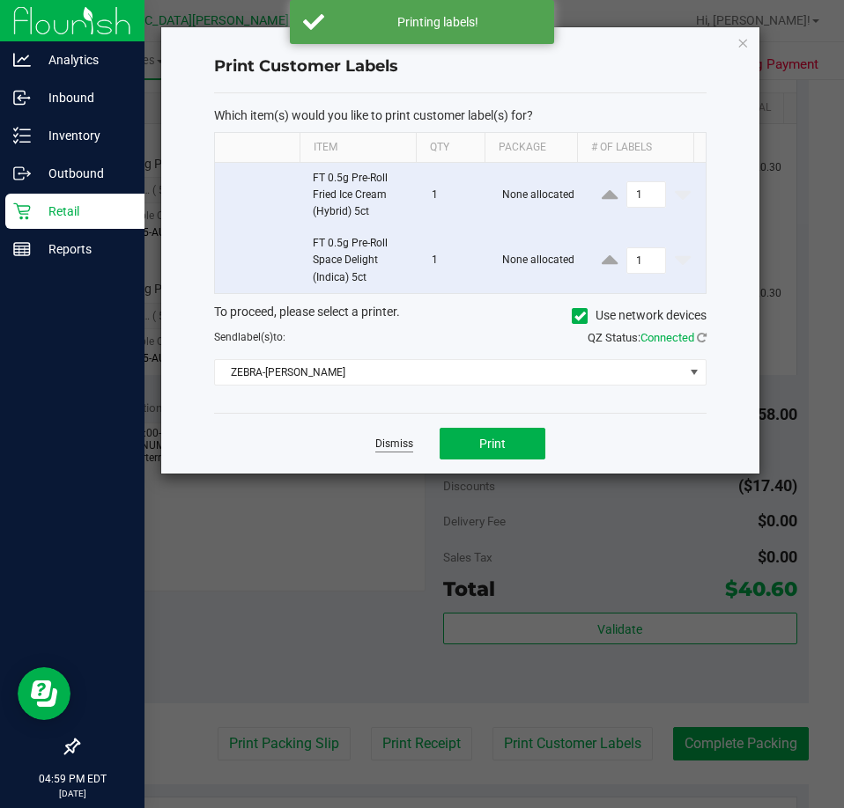
click at [387, 439] on link "Dismiss" at bounding box center [394, 444] width 38 height 15
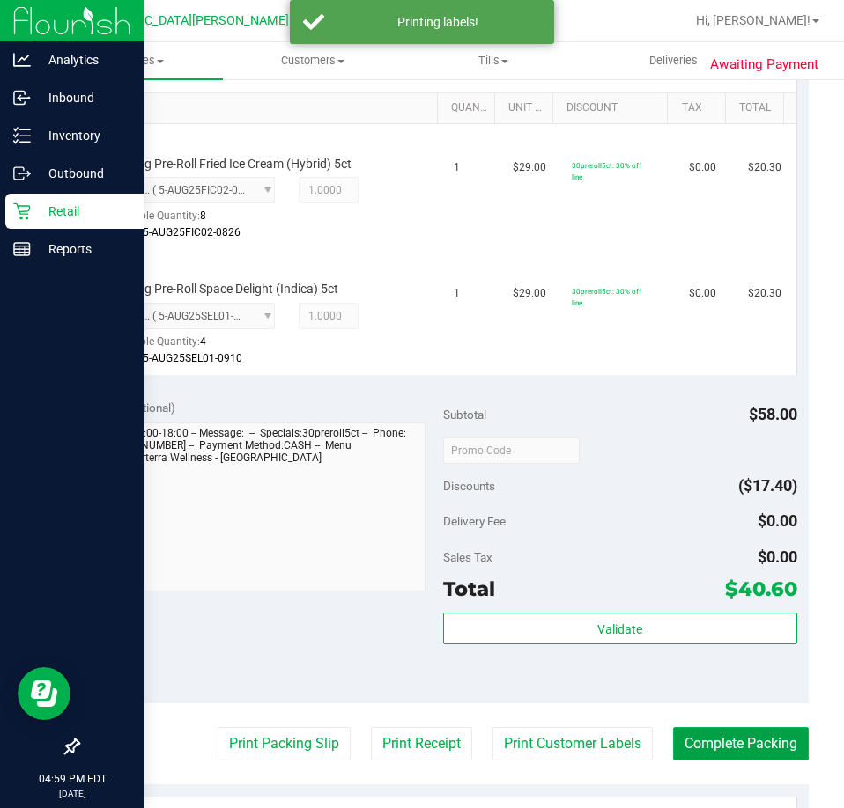
click at [711, 741] on button "Complete Packing" at bounding box center [741, 743] width 136 height 33
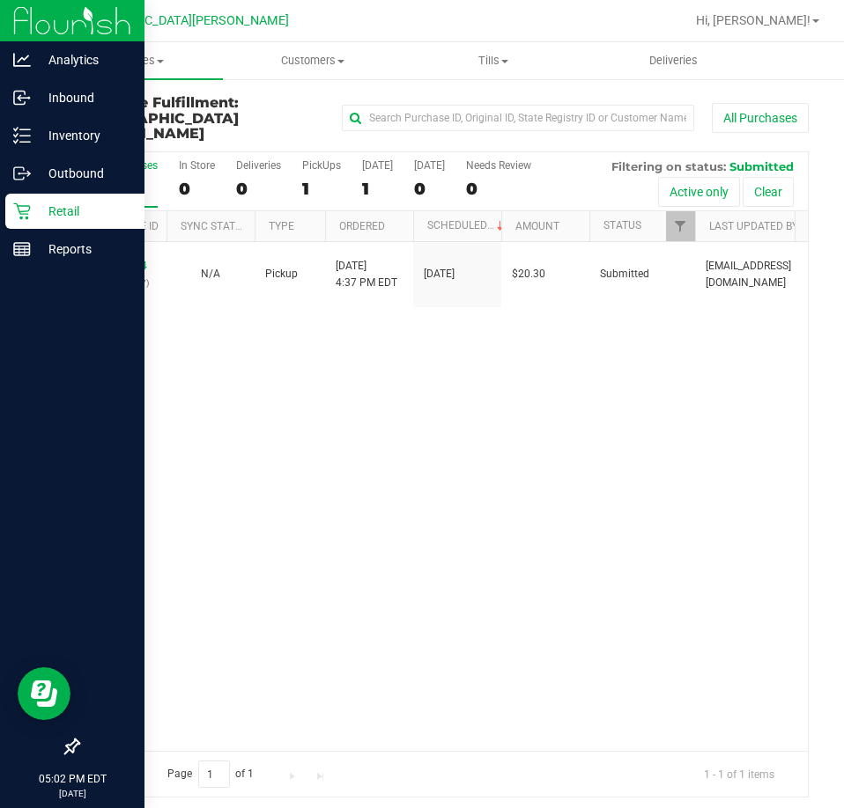
drag, startPoint x: 131, startPoint y: 500, endPoint x: 140, endPoint y: 498, distance: 9.0
click at [131, 500] on div "12021694 (328819247) N/A Pickup 9/28/2025 4:37 PM EDT 9/28/2025 $20.30 Submitte…" at bounding box center [442, 496] width 729 height 509
drag, startPoint x: 358, startPoint y: 499, endPoint x: 37, endPoint y: 376, distance: 343.4
click at [352, 498] on div "12021694 (328819247) N/A Pickup 9/28/2025 4:37 PM EDT 9/28/2025 $20.30 Submitte…" at bounding box center [442, 496] width 729 height 509
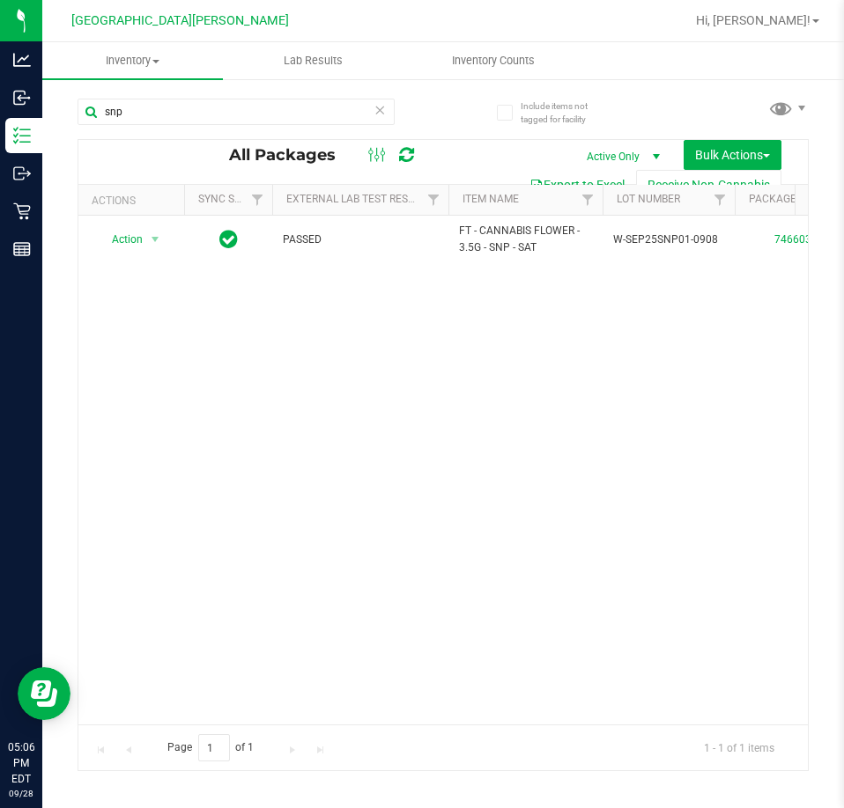
click at [136, 129] on div "snp" at bounding box center [235, 119] width 317 height 41
click at [129, 109] on input "snp" at bounding box center [235, 112] width 317 height 26
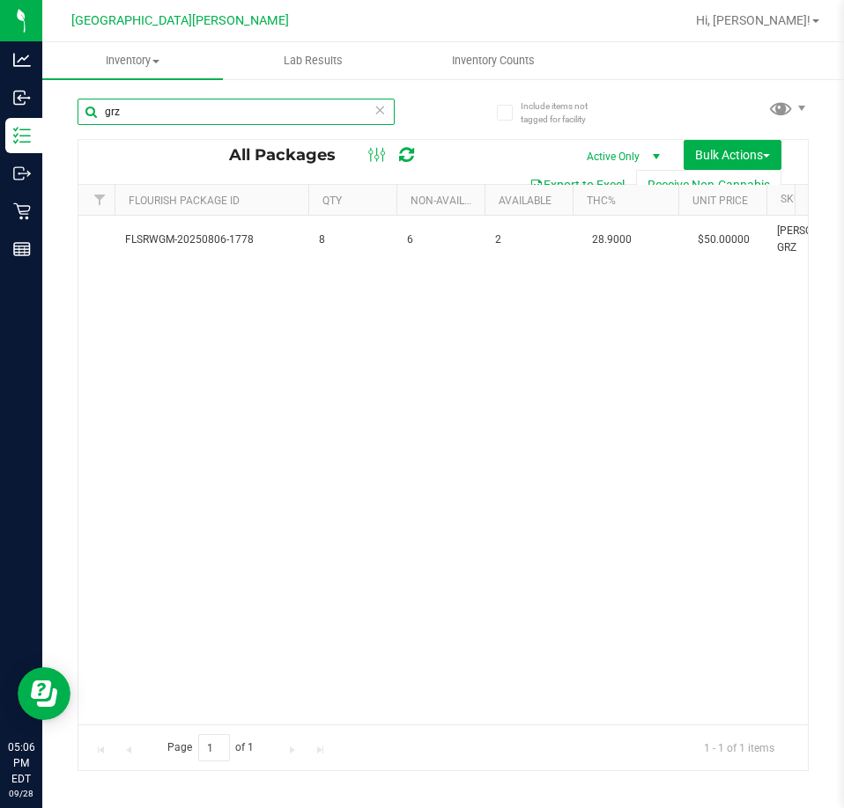
type input "grz"
